Goal: Navigation & Orientation: Find specific page/section

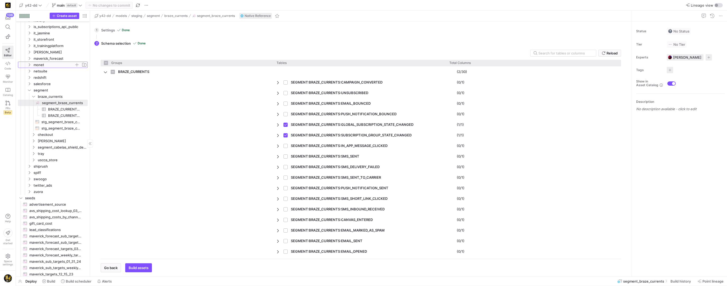
click at [29, 65] on icon "Press SPACE to select this row." at bounding box center [29, 64] width 4 height 3
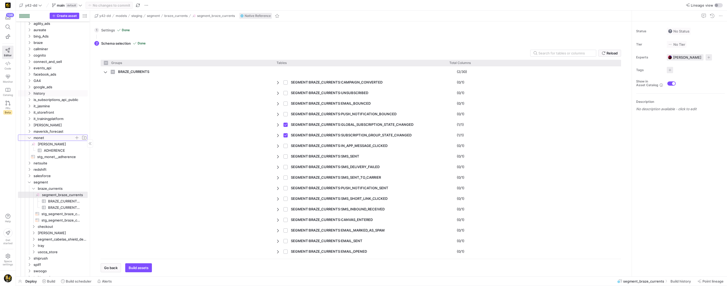
scroll to position [52, 0]
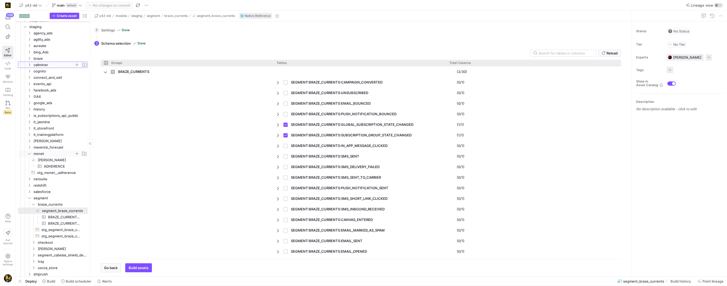
click at [29, 63] on icon "Press SPACE to select this row." at bounding box center [29, 64] width 1 height 3
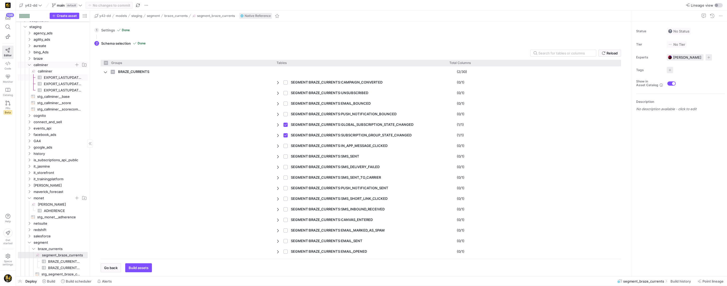
click at [58, 78] on span "EXPORT_LASTUPDATED_SCORECOMPONENTS​​​​​​​​​" at bounding box center [63, 78] width 38 height 6
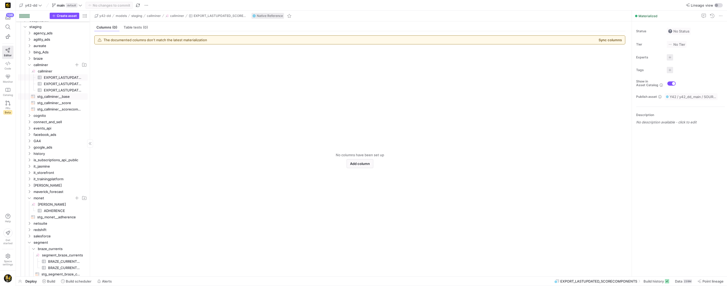
click at [56, 98] on span "stg_callminer__base​​​​​​​​​​" at bounding box center [59, 97] width 44 height 6
click at [101, 24] on div "Query" at bounding box center [101, 28] width 14 height 8
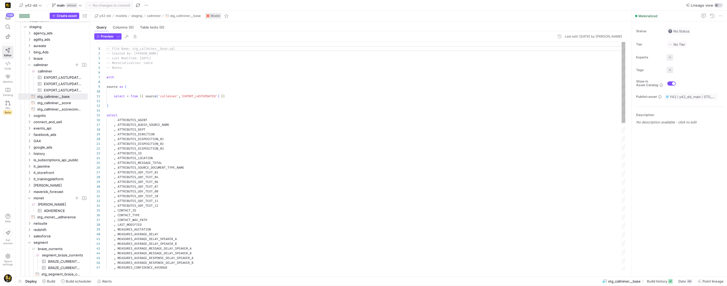
scroll to position [48, 0]
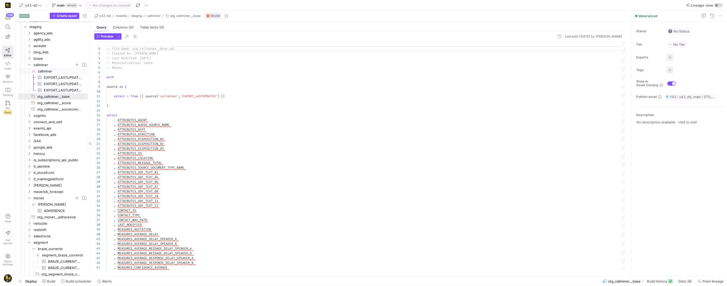
click at [47, 73] on span "callminer​​​​​​​​" at bounding box center [62, 71] width 49 height 6
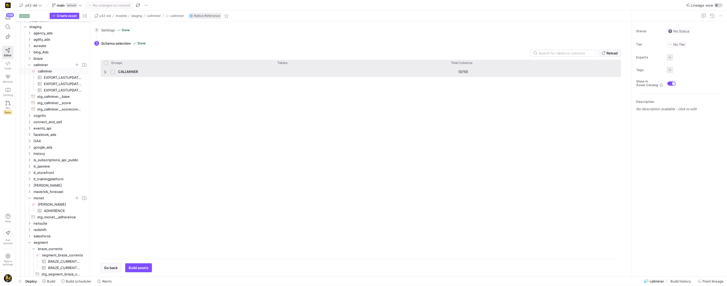
click at [104, 70] on span "Press SPACE to select this row." at bounding box center [106, 72] width 4 height 4
